Goal: Information Seeking & Learning: Learn about a topic

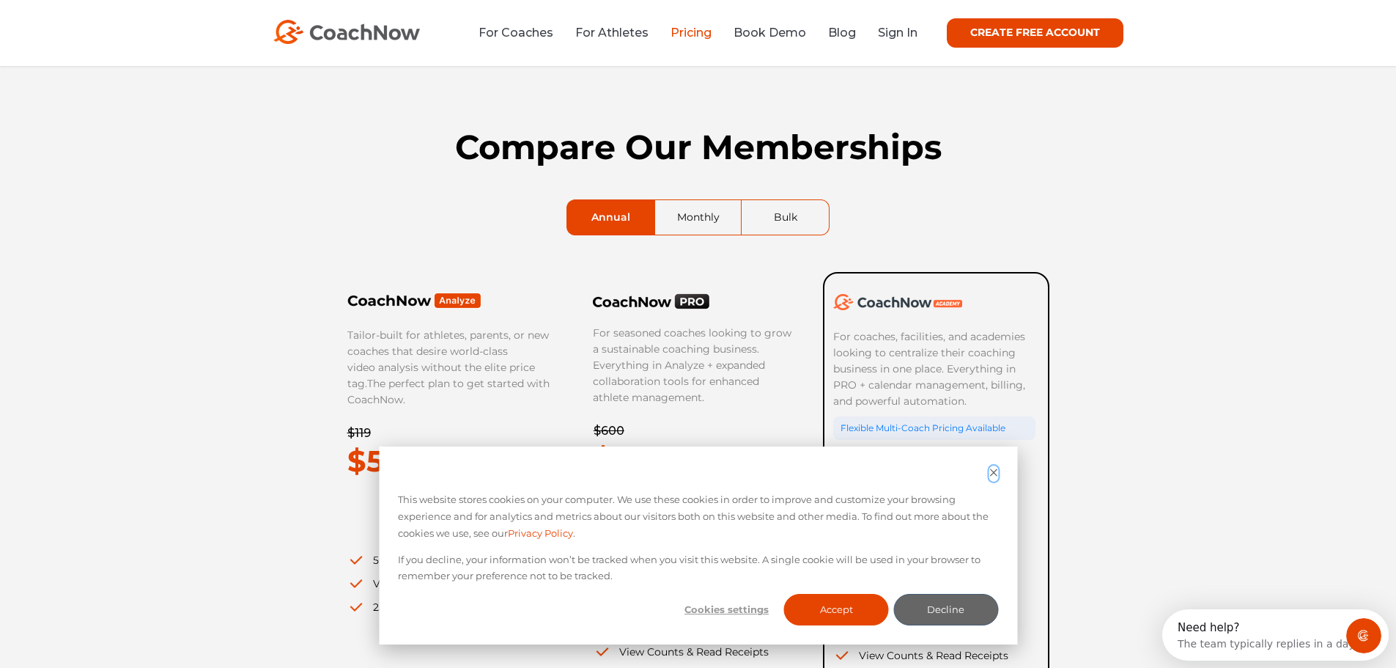
click at [995, 472] on icon "Dismiss cookie banner" at bounding box center [994, 473] width 10 height 10
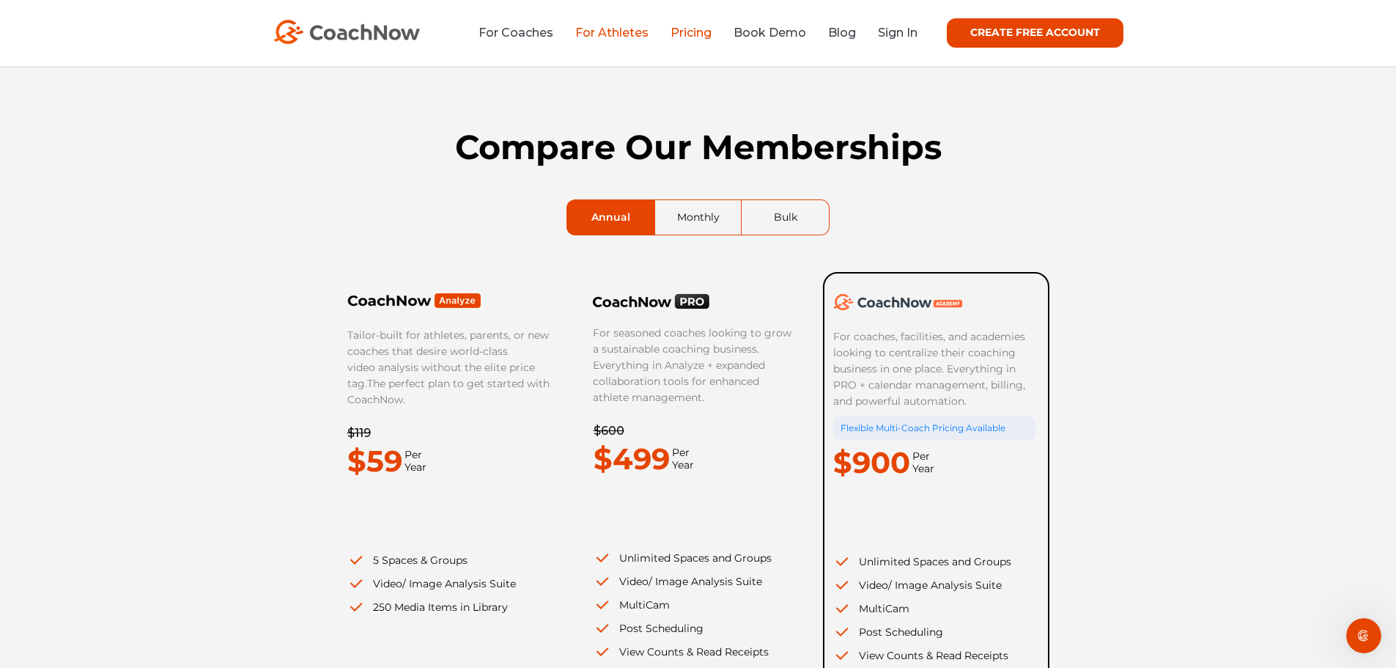
click at [605, 32] on link "For Athletes" at bounding box center [611, 33] width 73 height 14
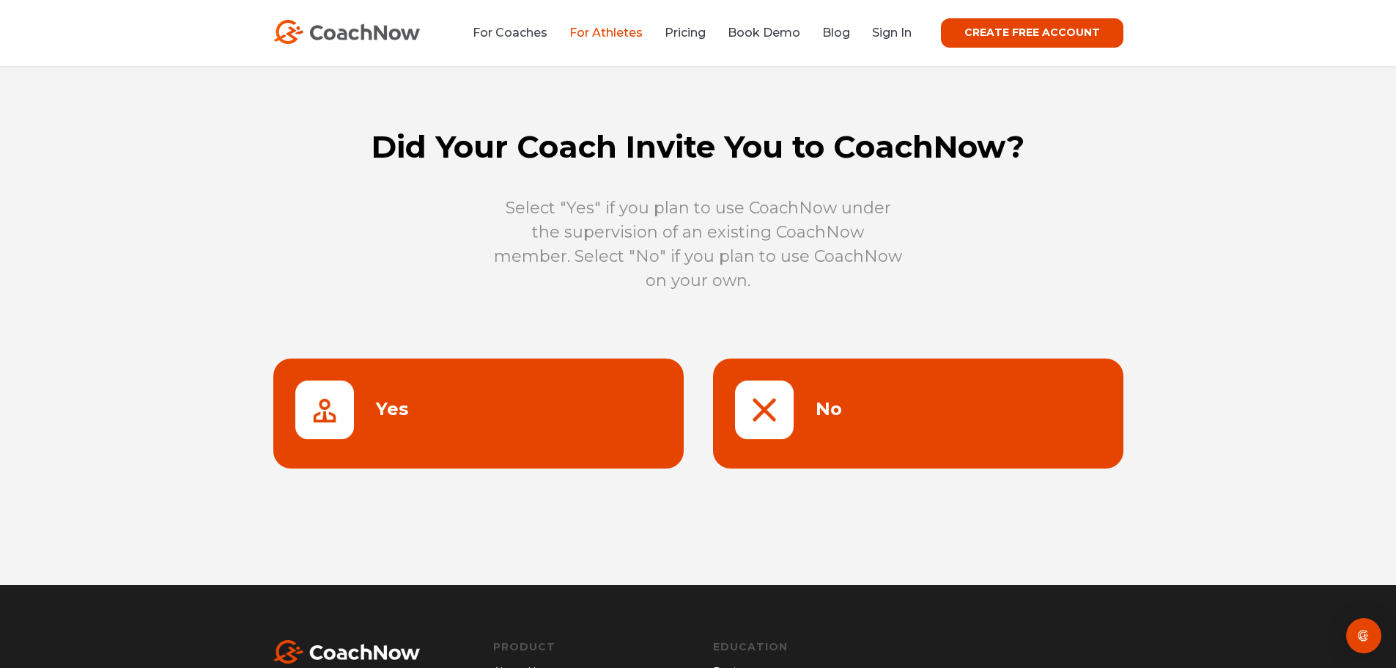
click at [769, 412] on link at bounding box center [918, 413] width 410 height 110
